Goal: Information Seeking & Learning: Get advice/opinions

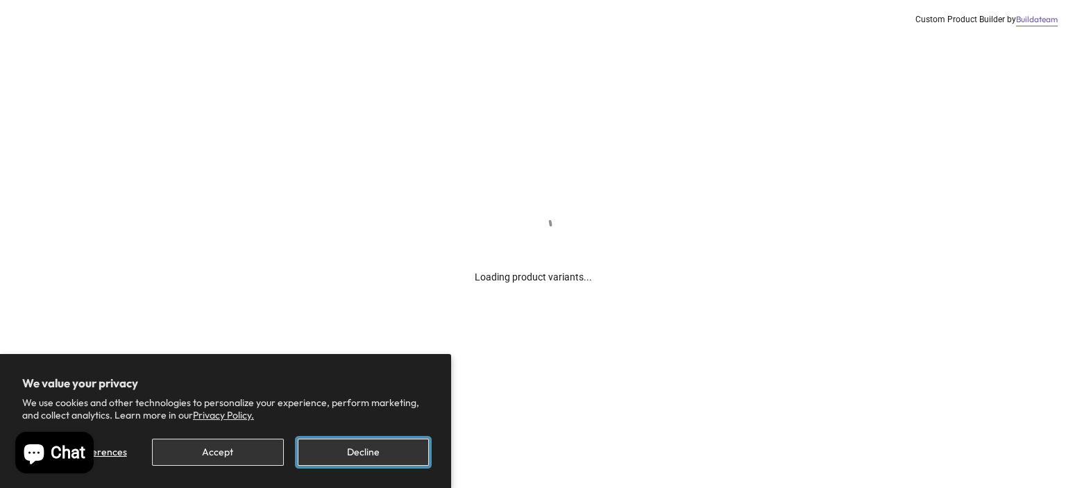
click at [357, 452] on button "Decline" at bounding box center [363, 452] width 131 height 27
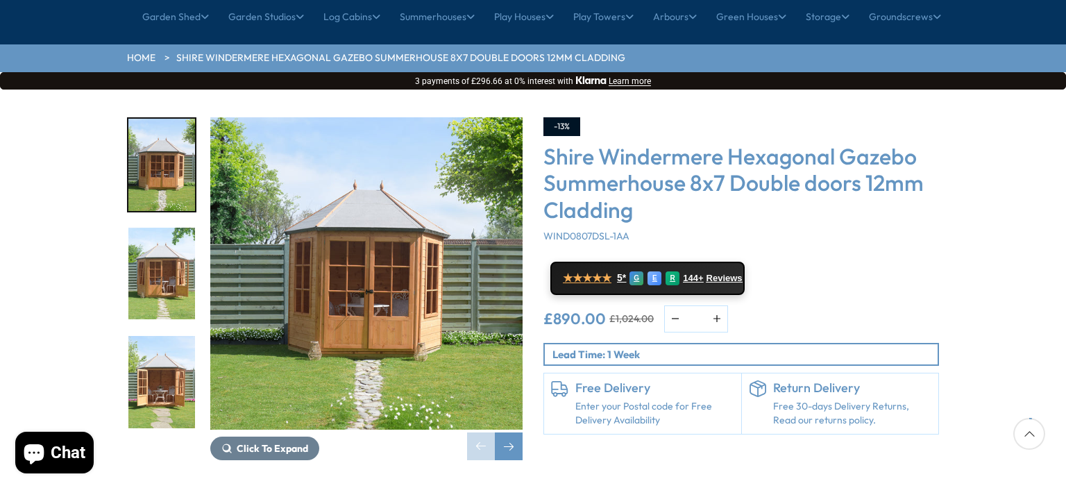
scroll to position [208, 0]
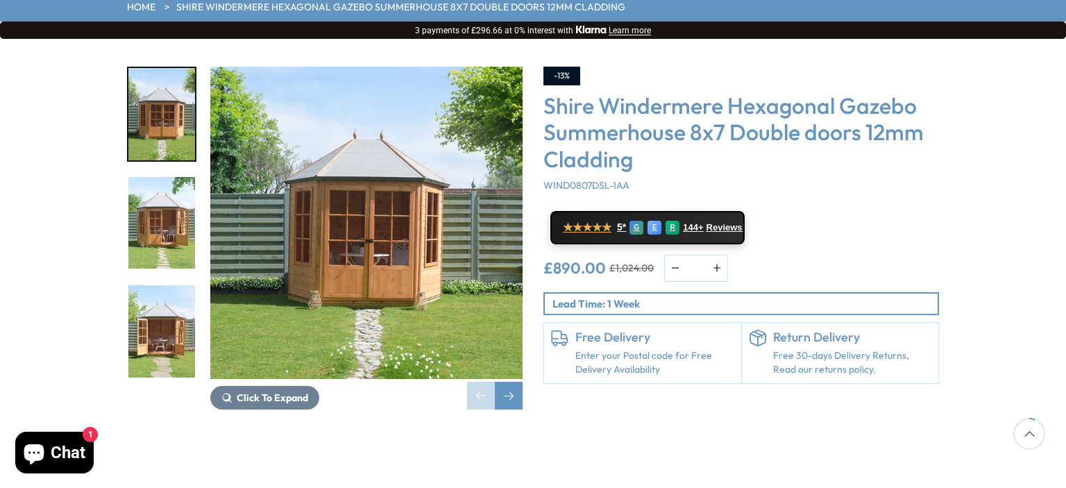
click at [157, 177] on img "2 / 14" at bounding box center [161, 223] width 67 height 92
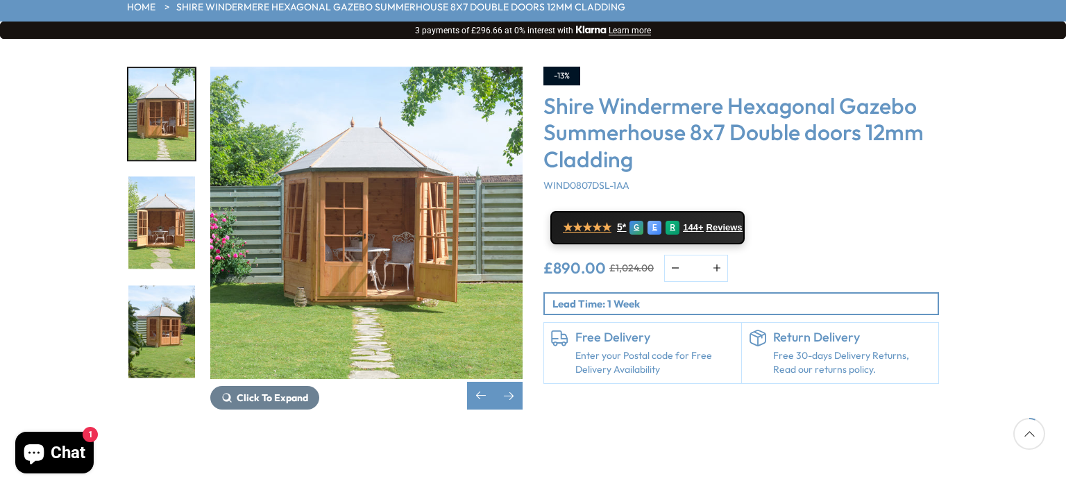
click at [161, 285] on img "4 / 14" at bounding box center [161, 331] width 67 height 92
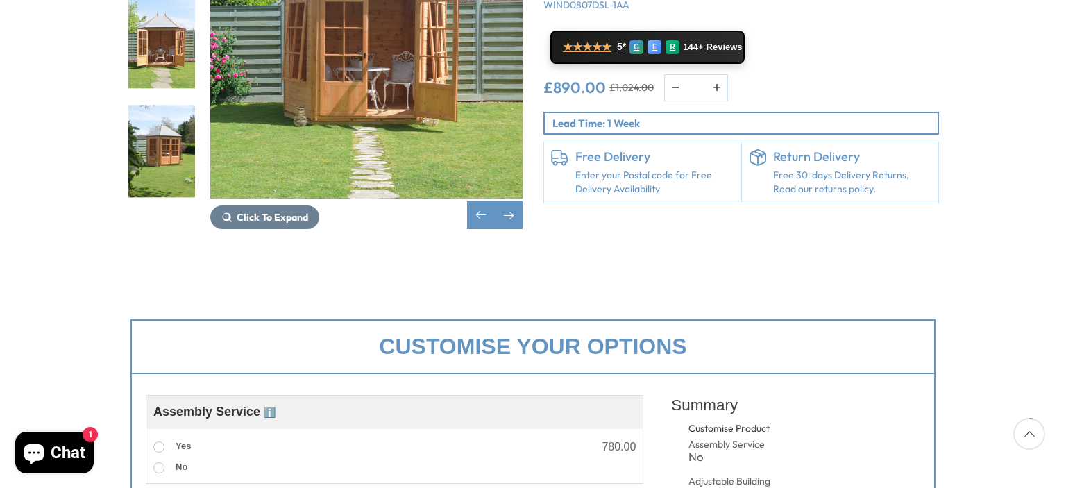
scroll to position [69, 0]
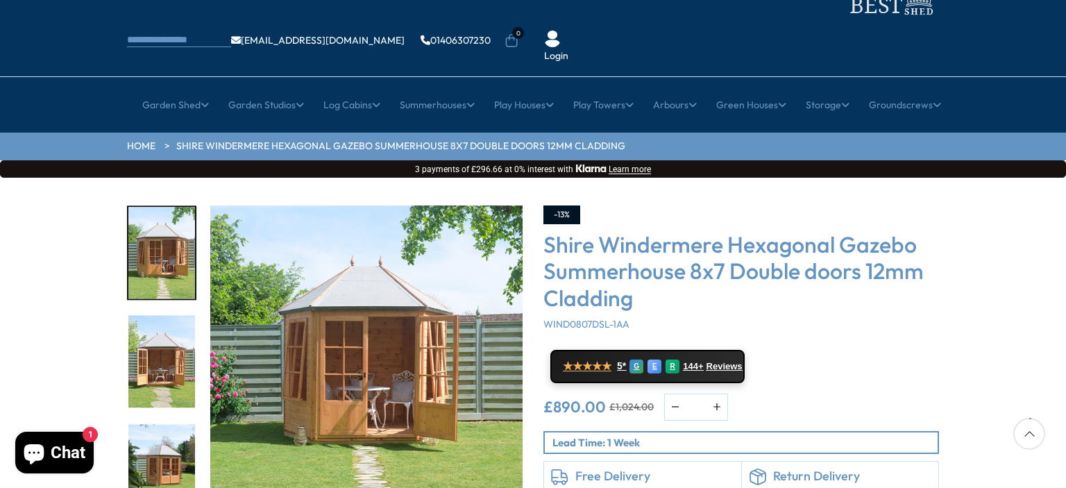
click at [171, 239] on img "2 / 14" at bounding box center [161, 253] width 67 height 92
click at [171, 316] on img "3 / 14" at bounding box center [161, 362] width 67 height 92
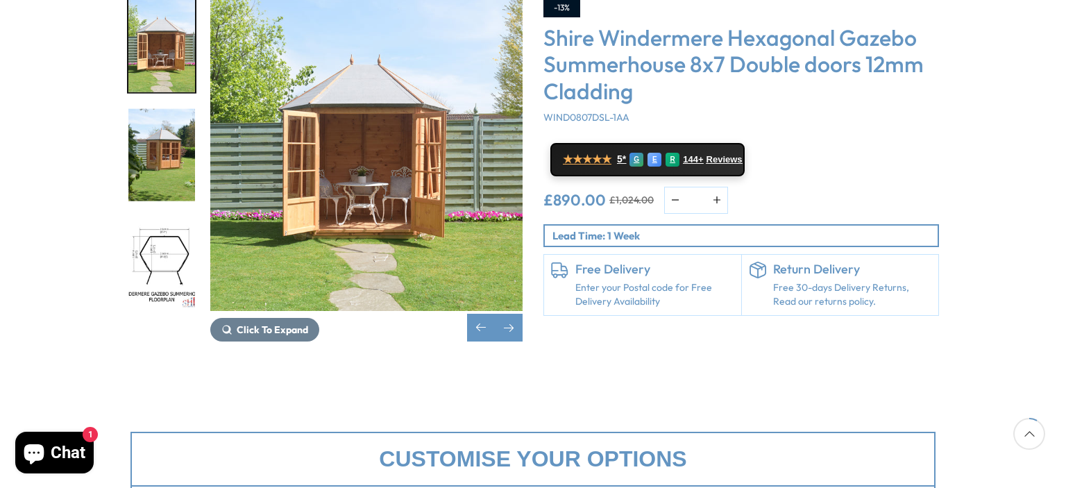
scroll to position [278, 0]
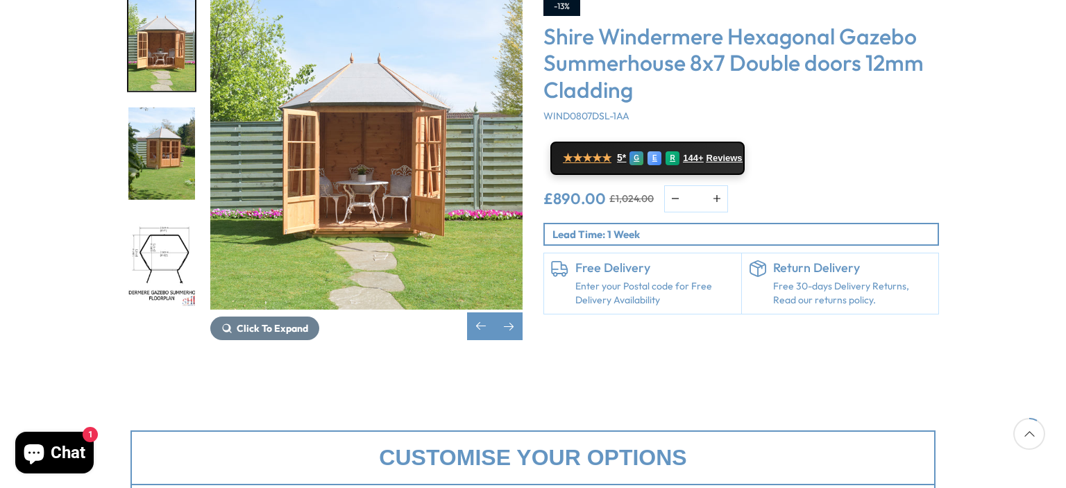
click at [167, 216] on img "5 / 14" at bounding box center [161, 262] width 67 height 92
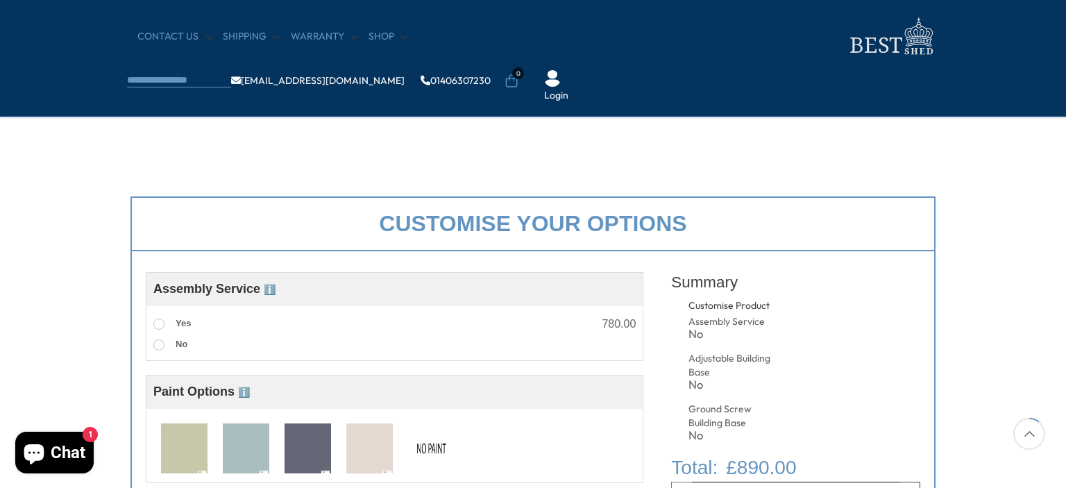
scroll to position [555, 0]
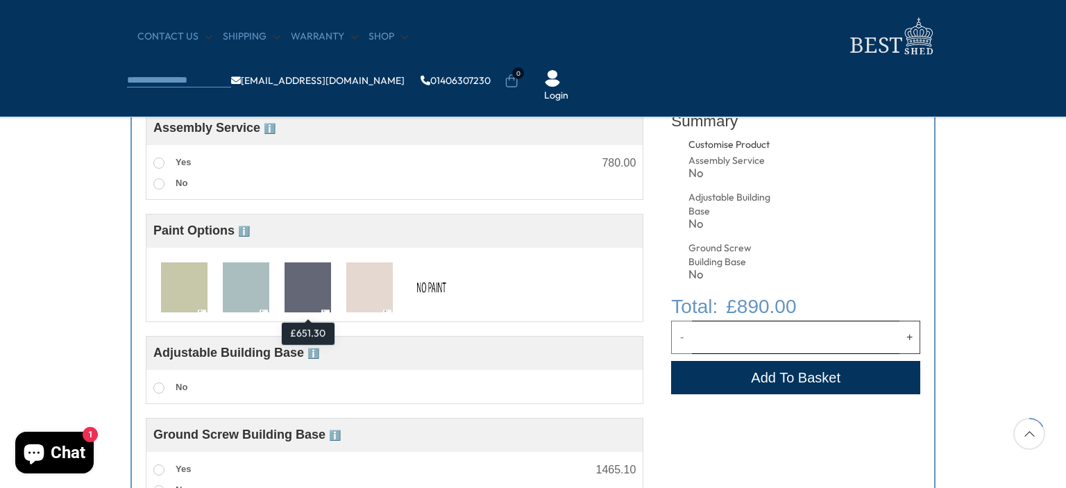
click at [310, 294] on img at bounding box center [308, 287] width 47 height 51
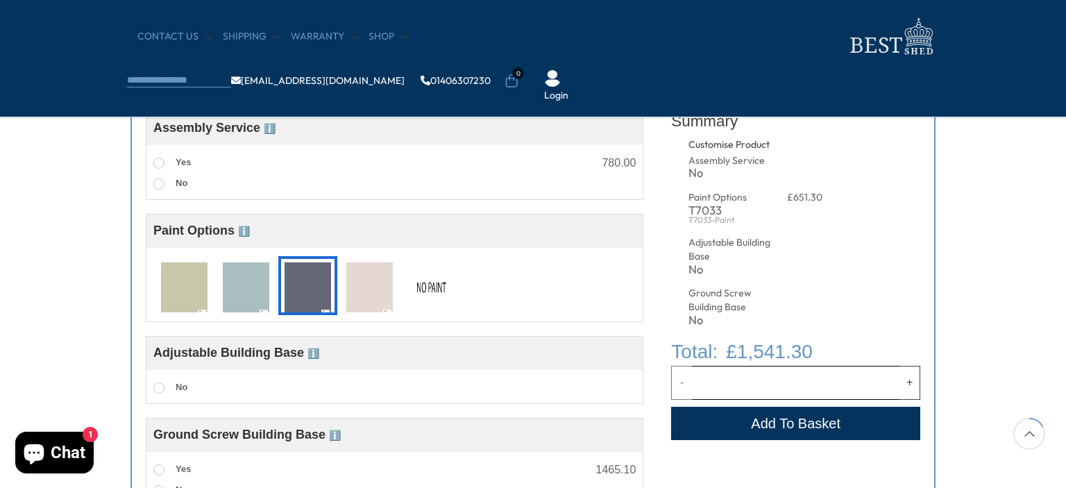
click at [310, 294] on img at bounding box center [308, 287] width 47 height 51
click at [429, 287] on img at bounding box center [431, 287] width 47 height 51
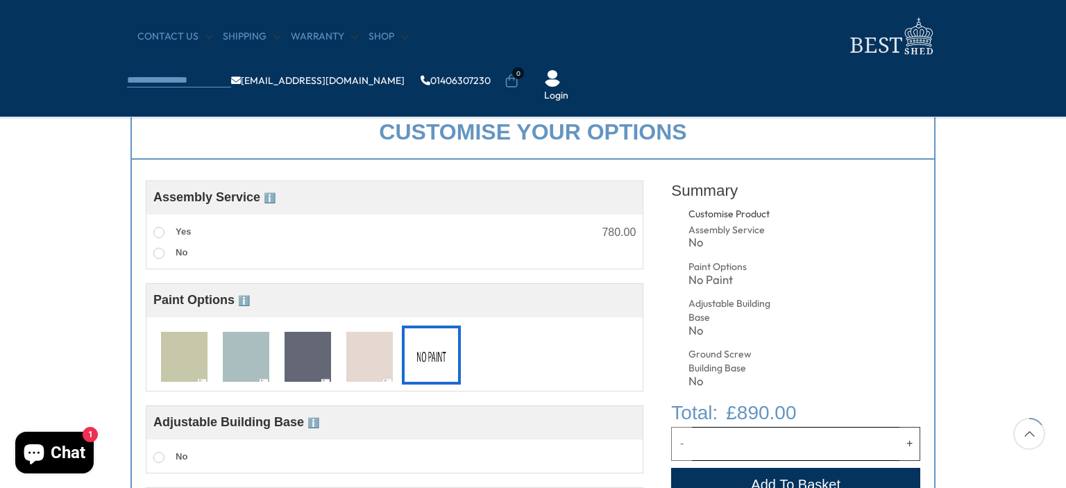
scroll to position [763, 0]
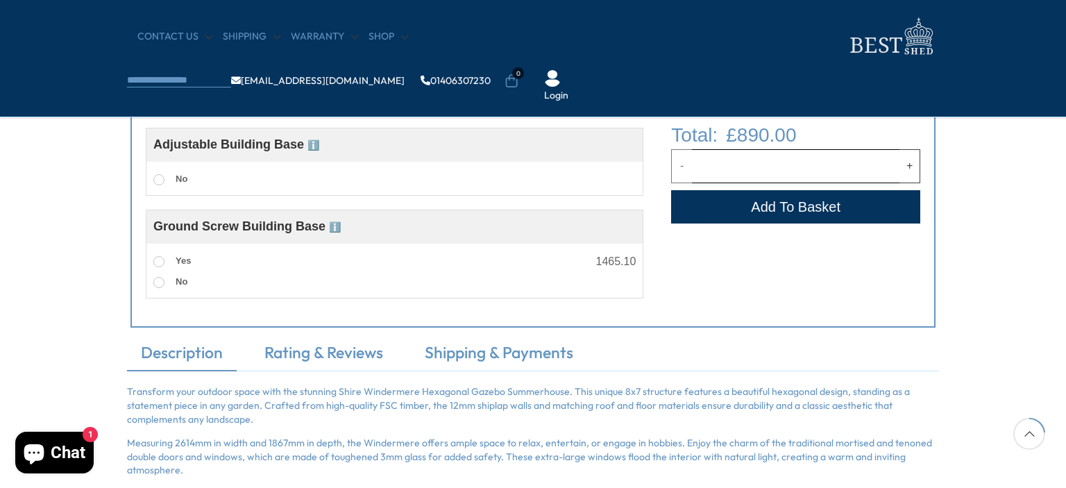
click at [232, 227] on span "Ground Screw Building Base ℹ️" at bounding box center [246, 226] width 187 height 14
click at [176, 262] on span "Yes" at bounding box center [183, 260] width 15 height 10
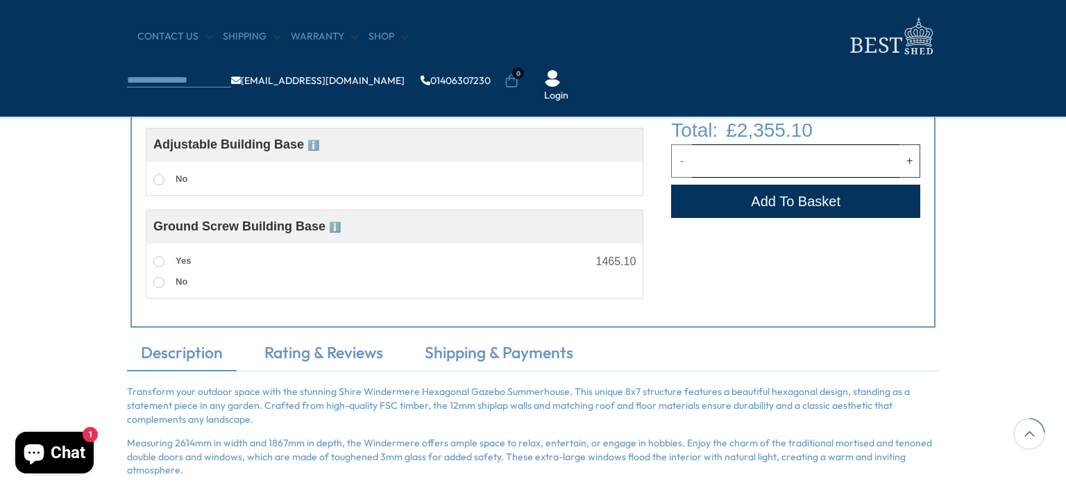
click at [176, 262] on span "Yes" at bounding box center [183, 260] width 15 height 10
click at [157, 282] on span at bounding box center [158, 282] width 11 height 11
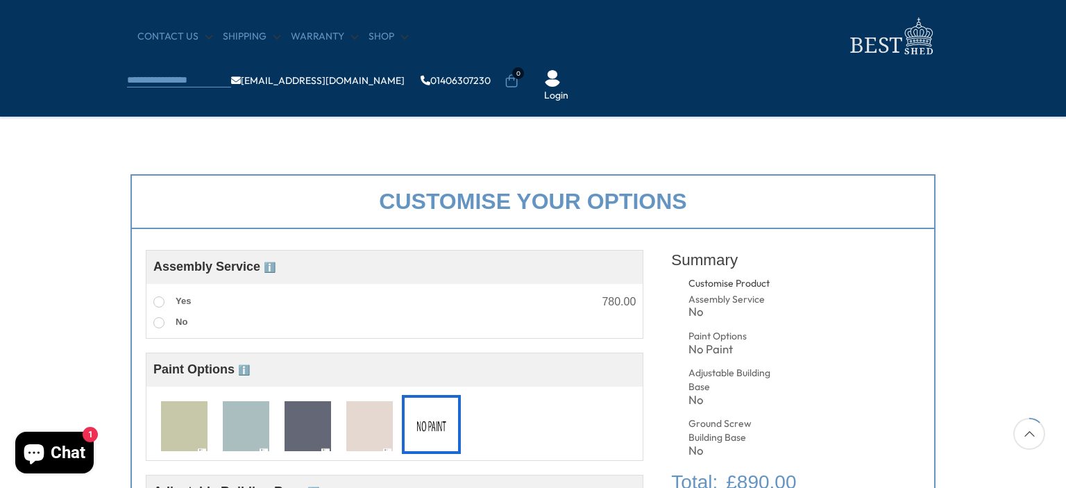
scroll to position [69, 0]
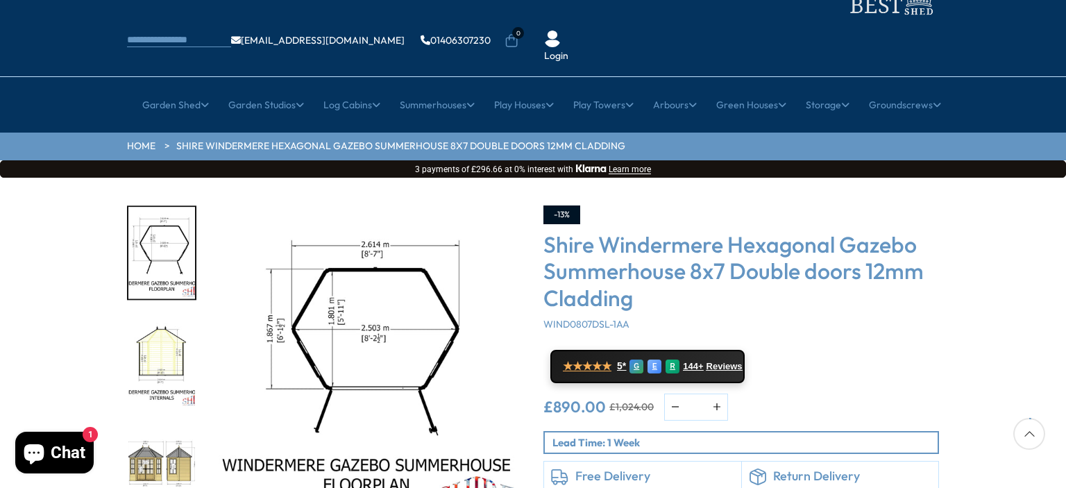
click at [167, 424] on img "7 / 14" at bounding box center [161, 470] width 67 height 92
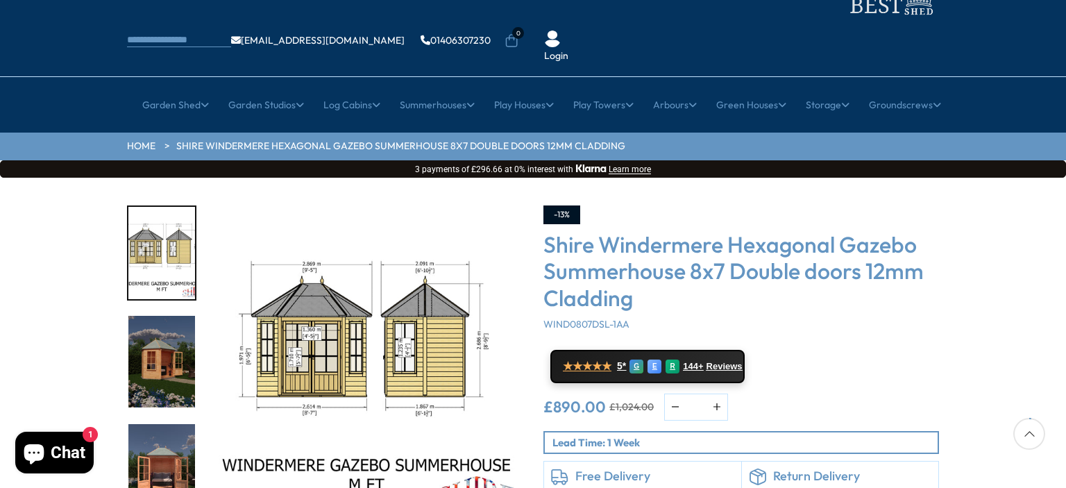
click at [180, 344] on img "8 / 14" at bounding box center [161, 362] width 67 height 92
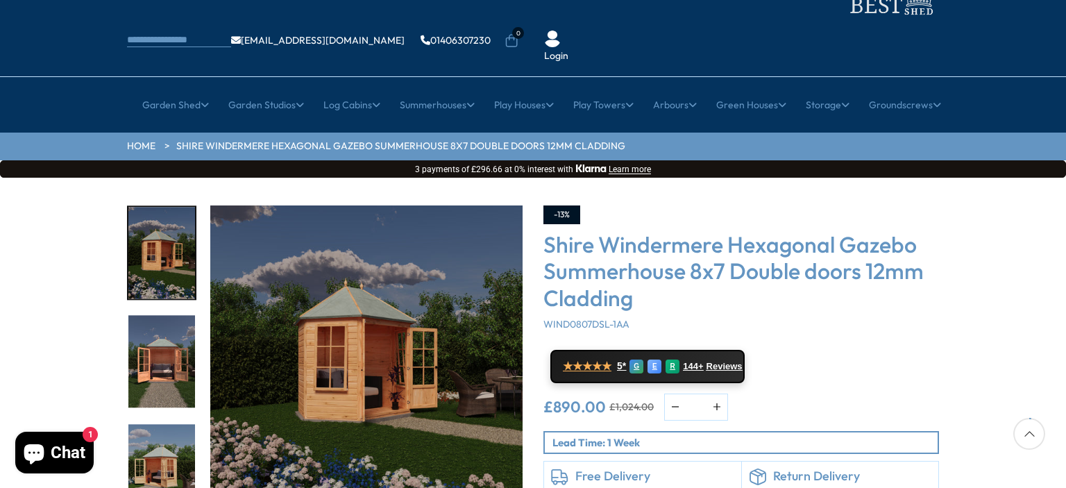
click at [156, 424] on img "10 / 14" at bounding box center [161, 470] width 67 height 92
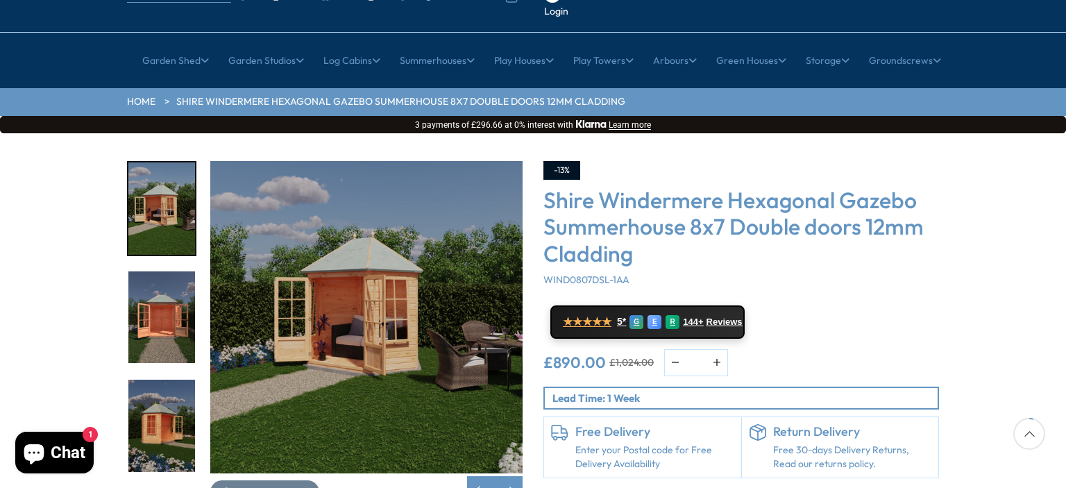
scroll to position [139, 0]
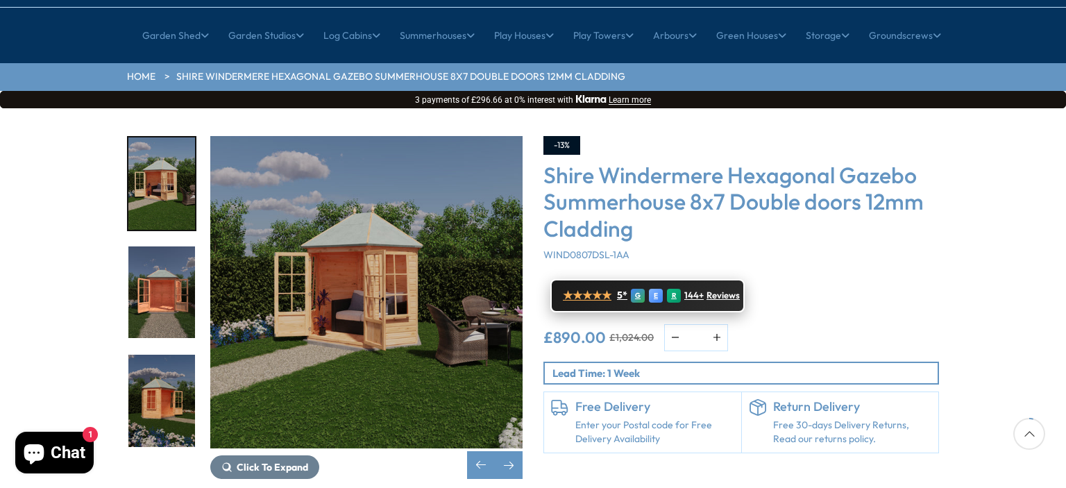
click at [602, 289] on span "★★★★★" at bounding box center [587, 295] width 49 height 13
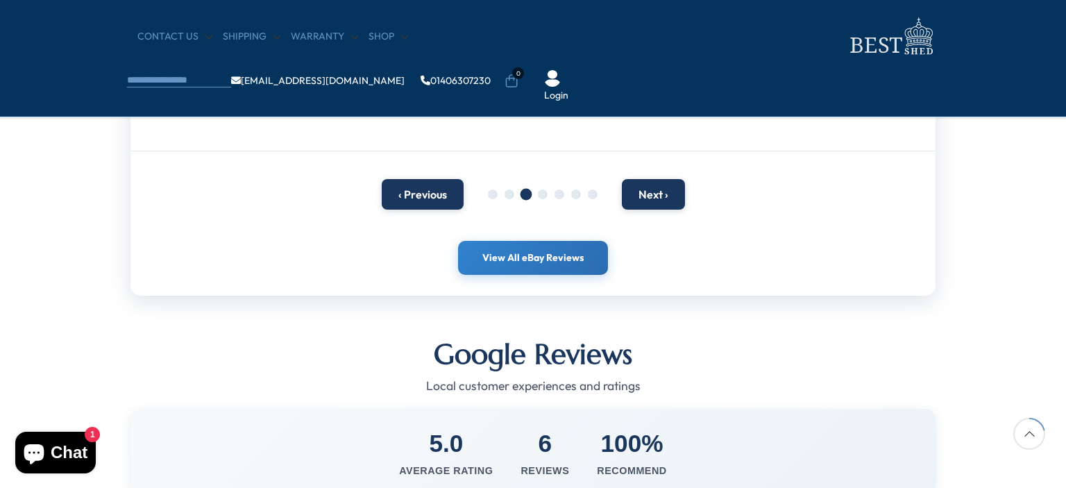
scroll to position [416, 0]
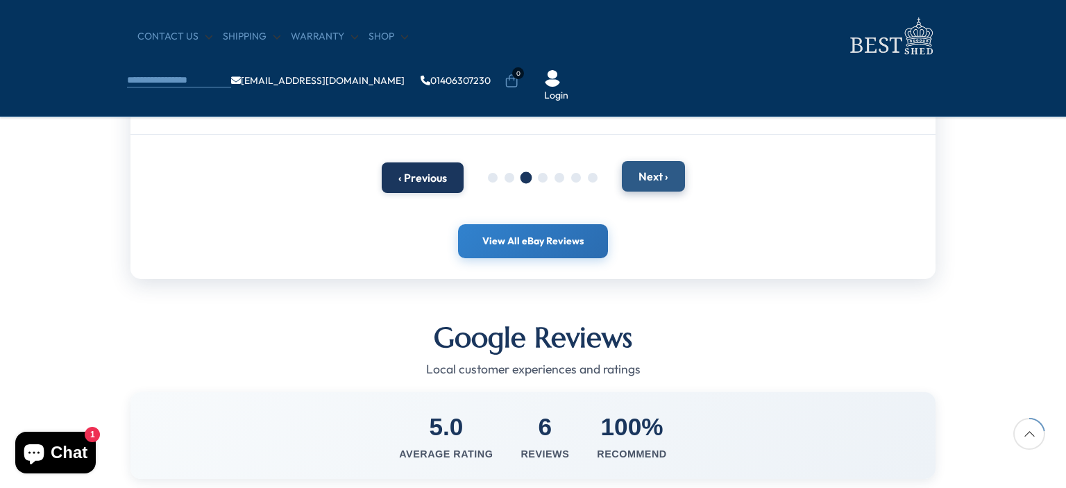
click at [647, 178] on button "Next ›" at bounding box center [653, 176] width 63 height 31
click at [661, 169] on button "Next ›" at bounding box center [653, 176] width 63 height 31
click at [655, 181] on button "Next ›" at bounding box center [653, 176] width 63 height 31
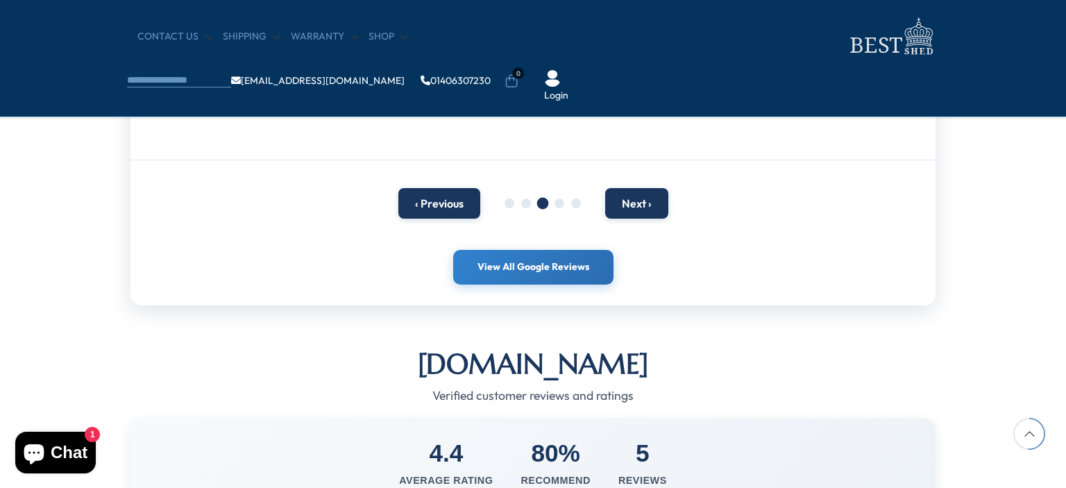
scroll to position [972, 0]
